Goal: Task Accomplishment & Management: Manage account settings

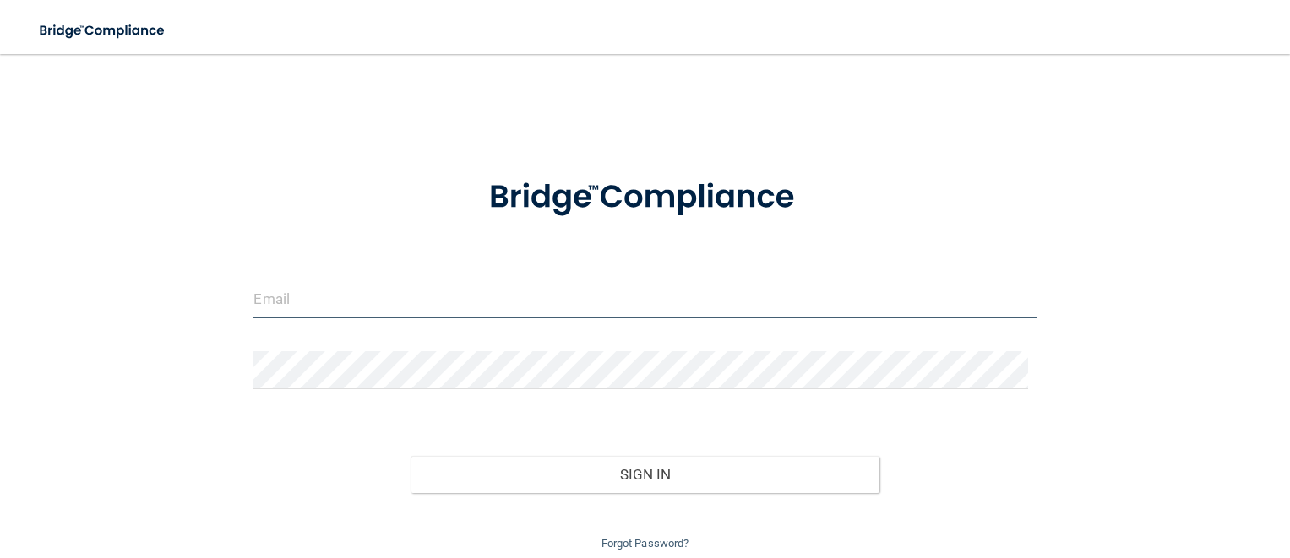
click at [380, 296] on input "email" at bounding box center [644, 299] width 782 height 38
type input "[EMAIL_ADDRESS][DOMAIN_NAME]"
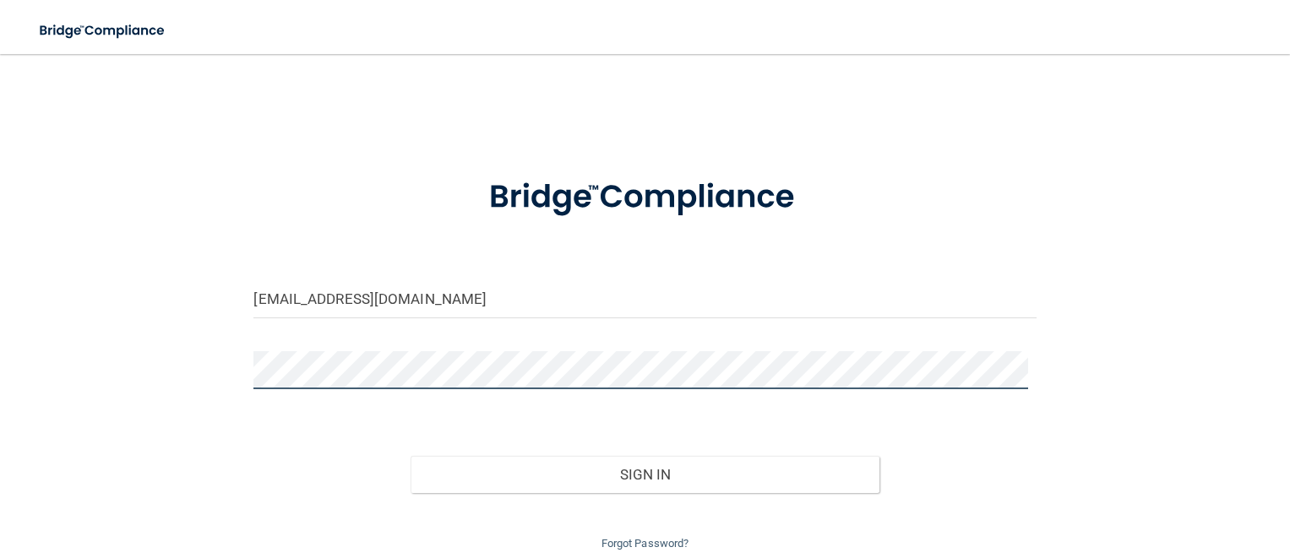
click at [411, 456] on button "Sign In" at bounding box center [646, 474] width 470 height 37
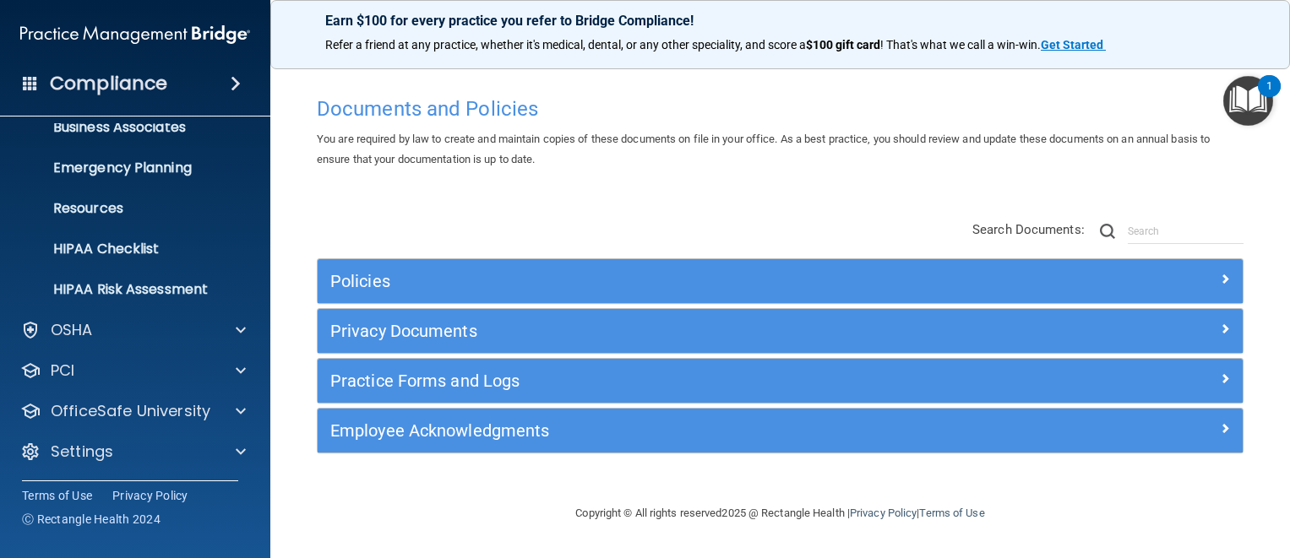
scroll to position [143, 0]
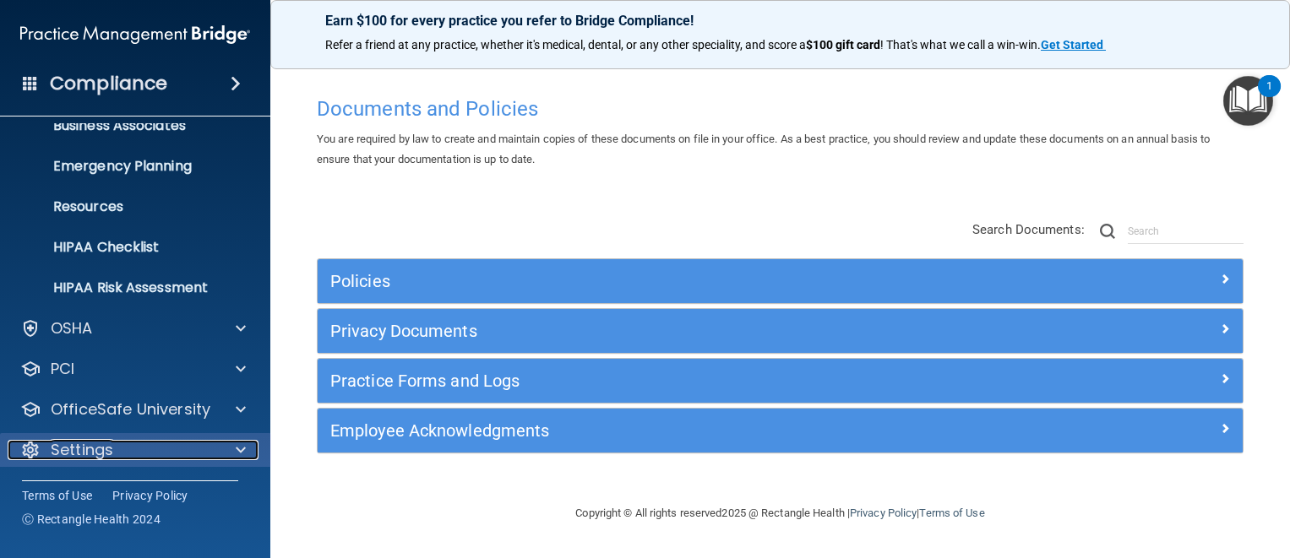
click at [137, 443] on div "Settings" at bounding box center [112, 450] width 209 height 20
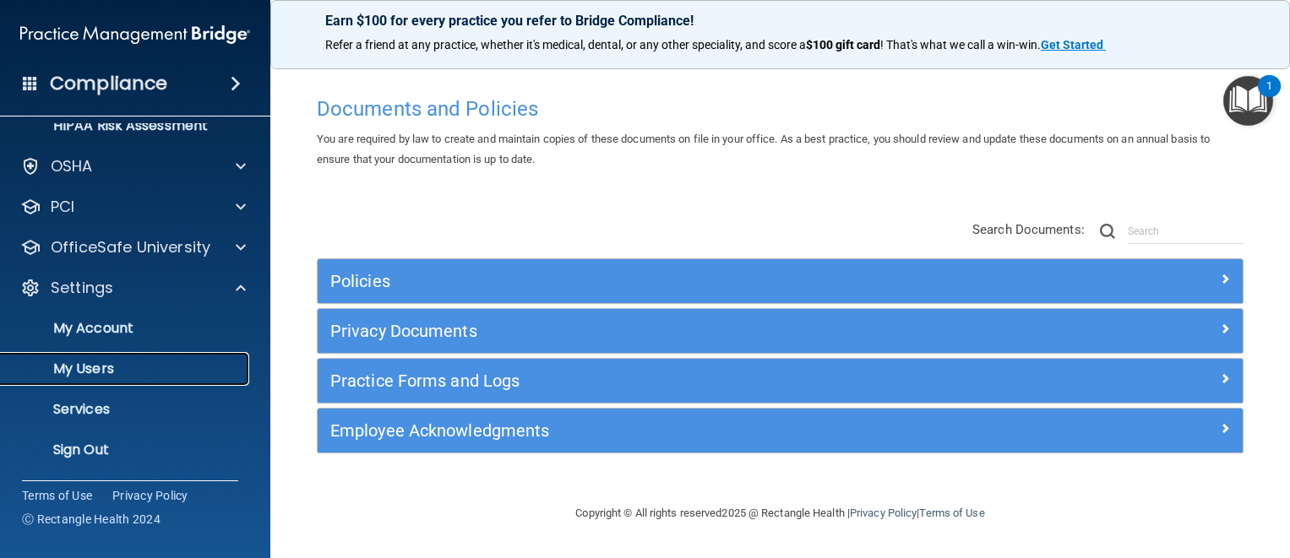
click at [104, 375] on p "My Users" at bounding box center [126, 369] width 231 height 17
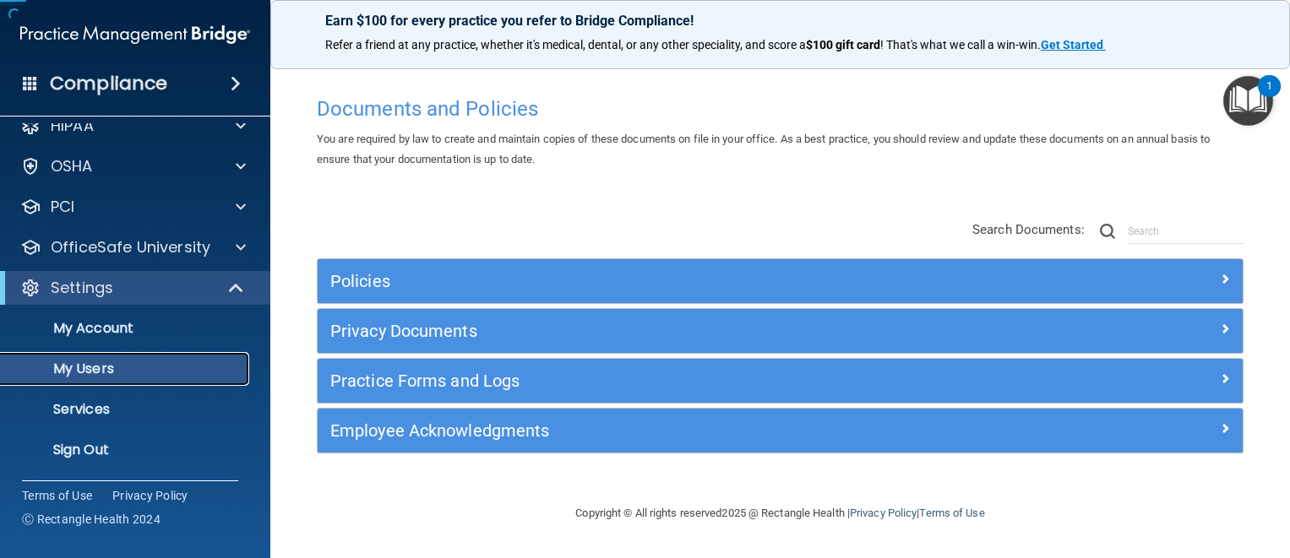
scroll to position [21, 0]
select select "20"
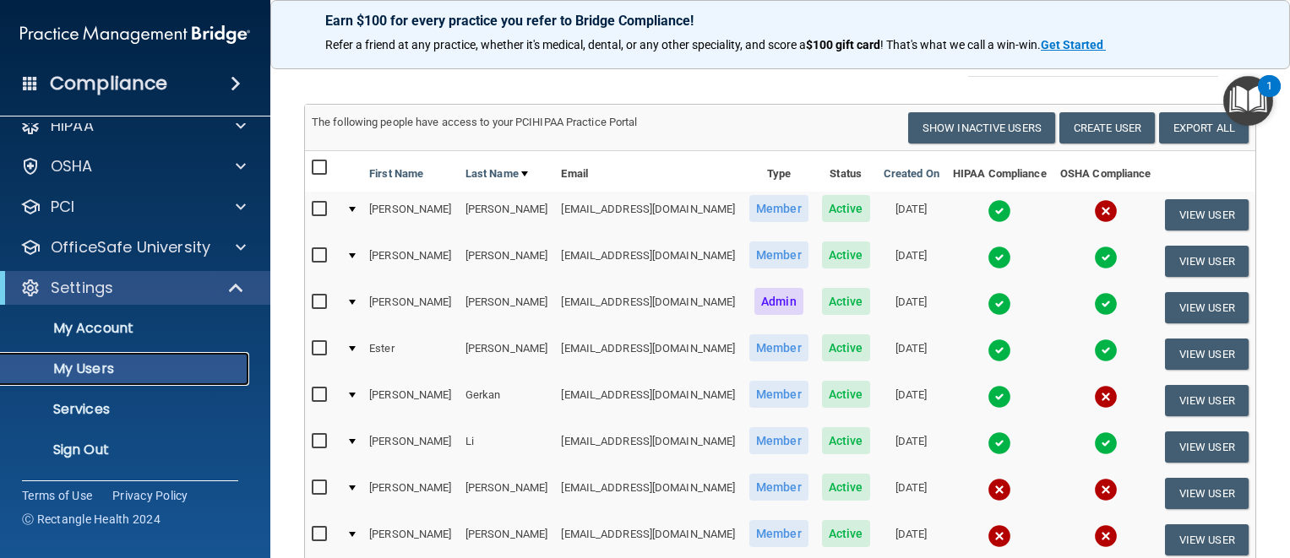
scroll to position [85, 0]
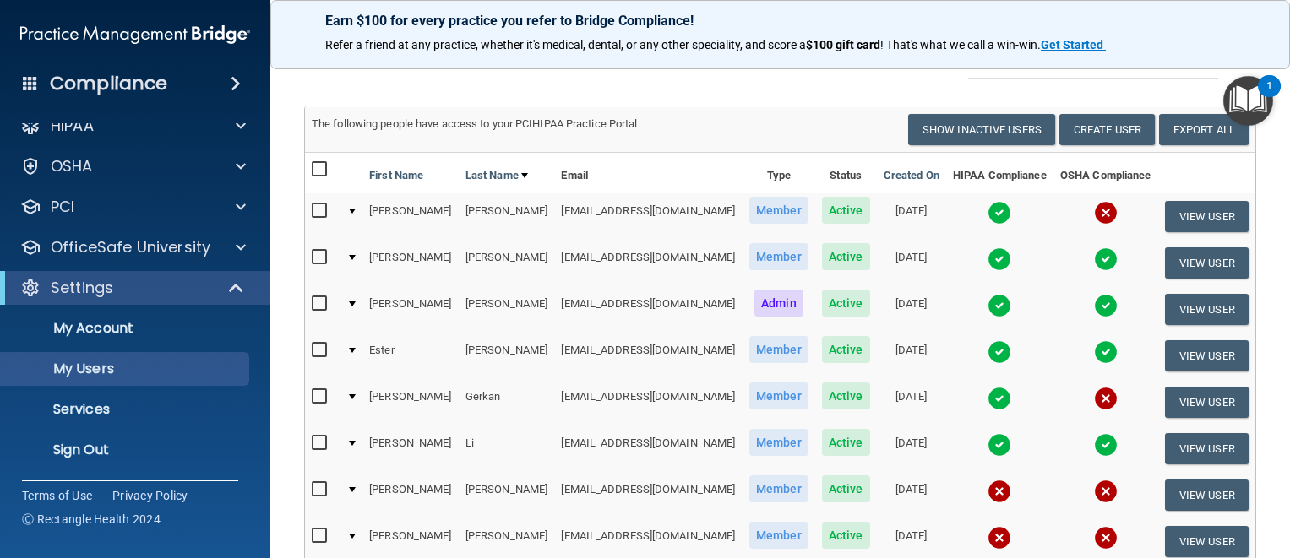
click at [291, 90] on main "Users Success! New user created. × Error! The user couldn't be created. × Succe…" at bounding box center [780, 306] width 1020 height 504
